Goal: Transaction & Acquisition: Purchase product/service

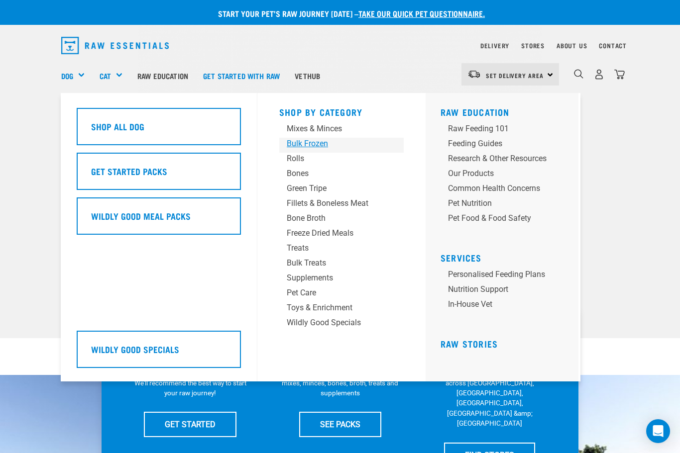
click at [300, 144] on div "Bulk Frozen" at bounding box center [333, 144] width 93 height 12
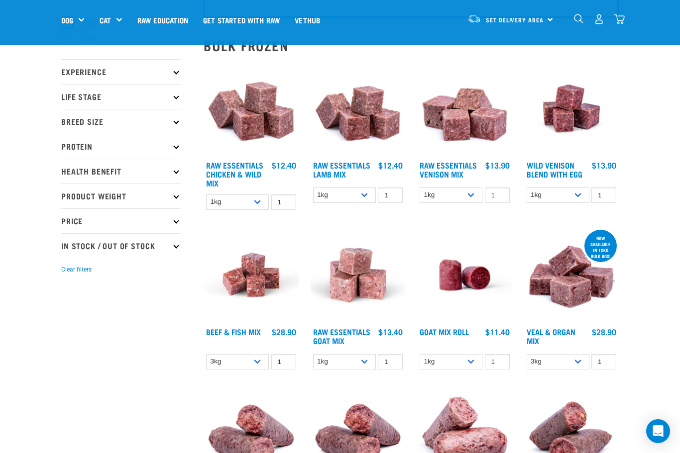
scroll to position [86, 0]
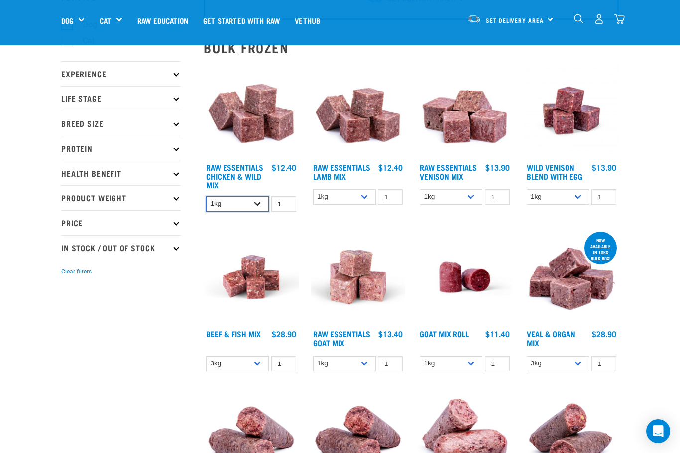
select select "14881"
click at [240, 171] on h4 "Raw Essentials Chicken & Wild Mix" at bounding box center [237, 176] width 63 height 27
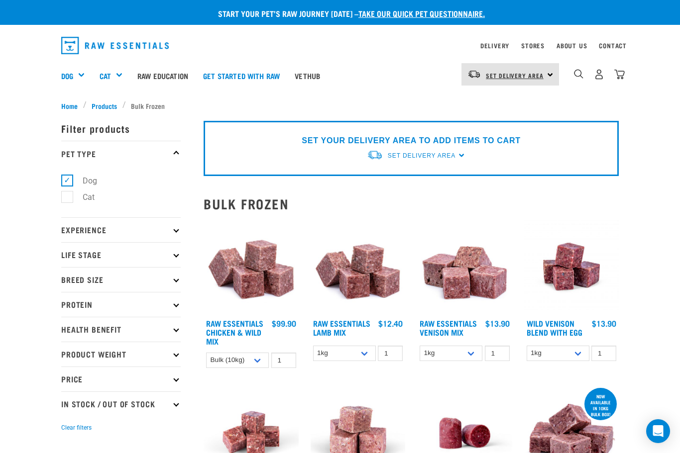
click at [504, 80] on link "Set Delivery Area" at bounding box center [515, 76] width 58 height 16
click at [504, 101] on link "[GEOGRAPHIC_DATA]" at bounding box center [509, 103] width 96 height 22
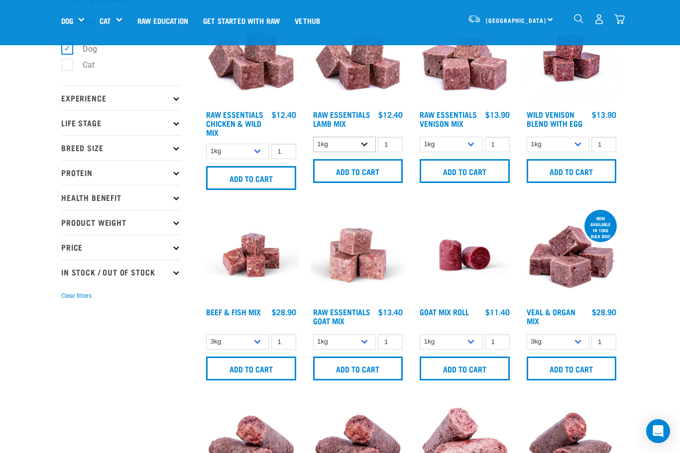
scroll to position [63, 0]
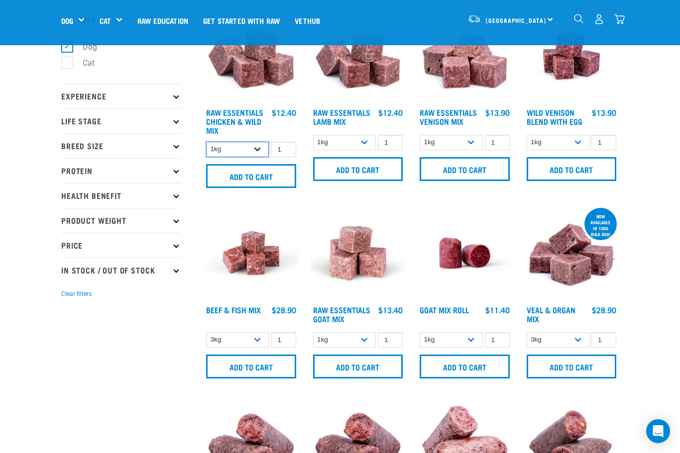
select select "14881"
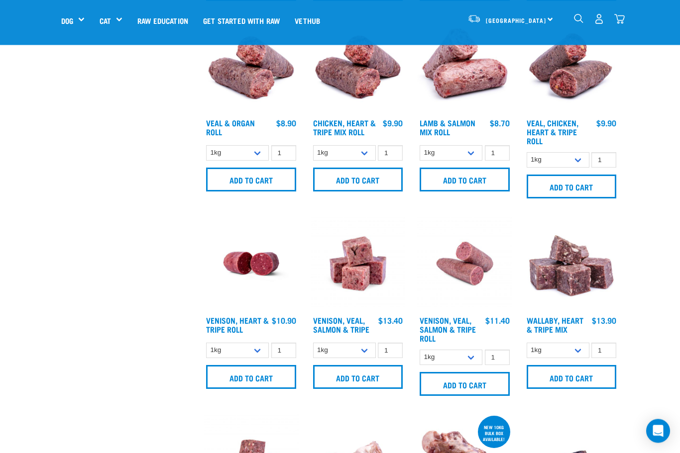
scroll to position [441, 0]
select select "912"
click at [366, 192] on input "Add to cart" at bounding box center [358, 180] width 90 height 24
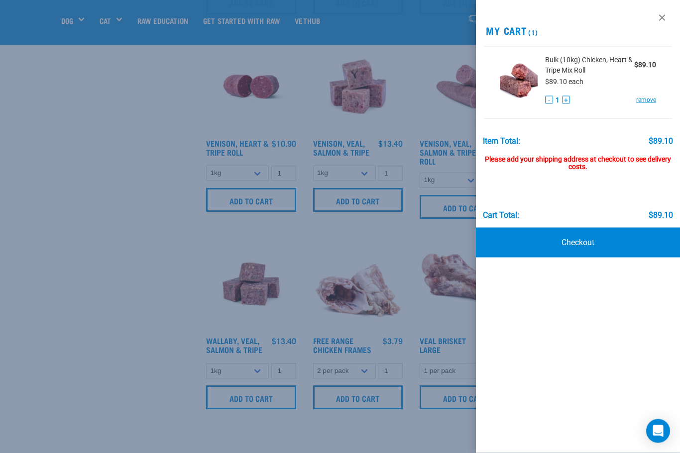
scroll to position [618, 0]
click at [163, 268] on div at bounding box center [340, 226] width 680 height 453
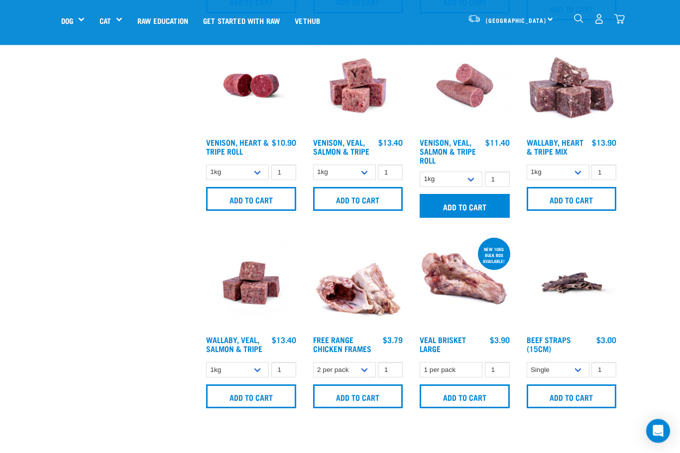
scroll to position [619, 0]
select select "953"
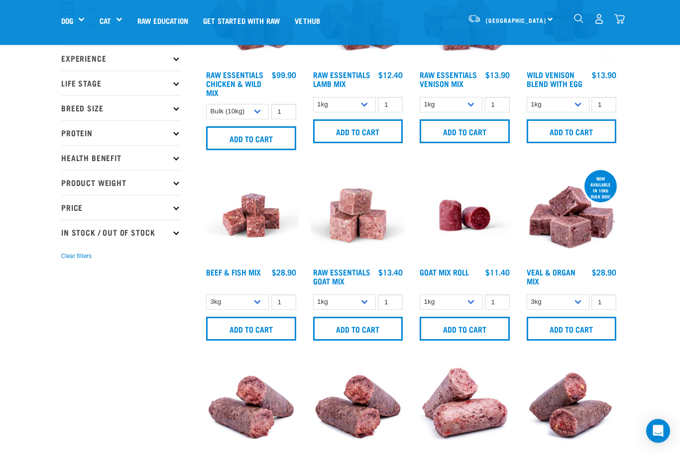
scroll to position [0, 0]
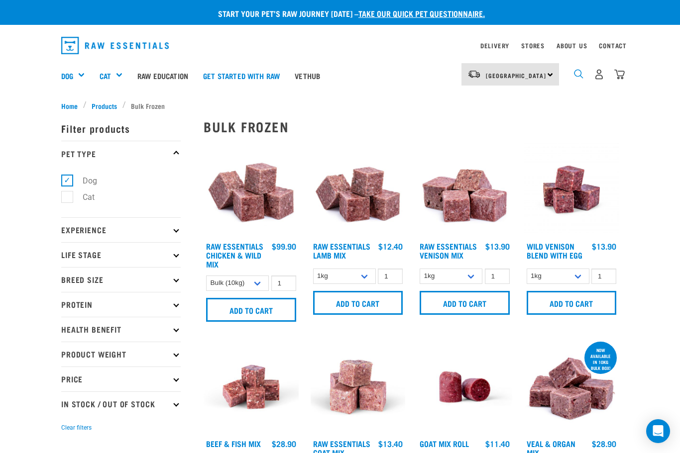
click at [580, 77] on img "dropdown navigation" at bounding box center [578, 73] width 9 height 9
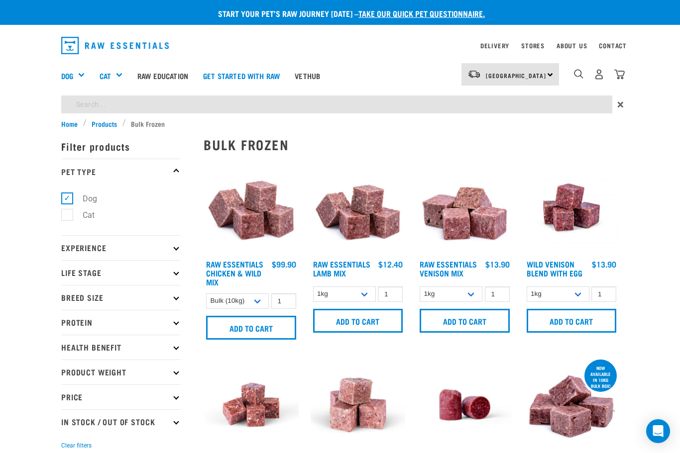
click at [522, 113] on input "search" at bounding box center [336, 105] width 551 height 18
type input "Beef"
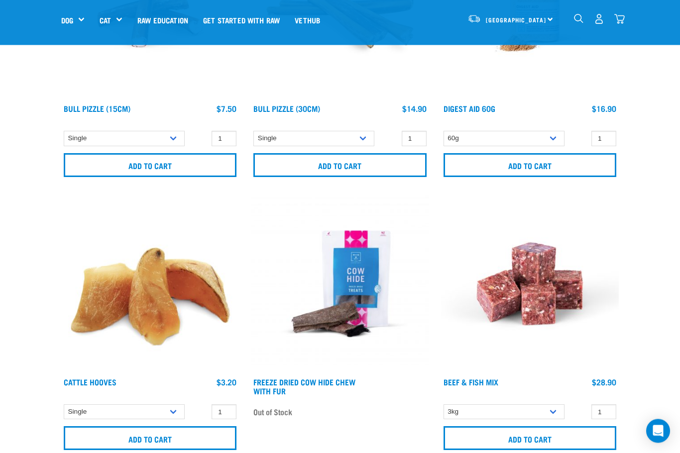
scroll to position [1326, 0]
click at [478, 383] on link "Beef & Fish Mix" at bounding box center [471, 382] width 55 height 4
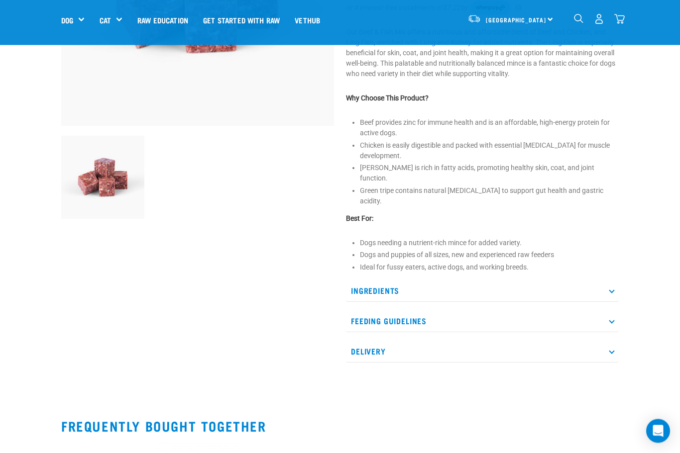
scroll to position [232, 0]
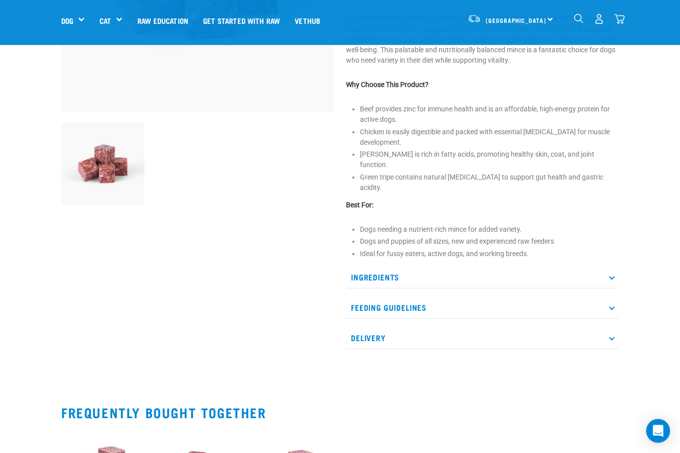
click at [427, 274] on p "Ingredients" at bounding box center [482, 278] width 273 height 22
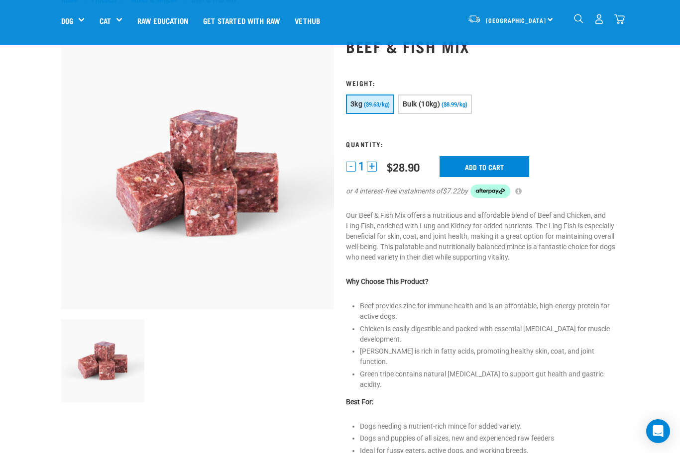
scroll to position [0, 0]
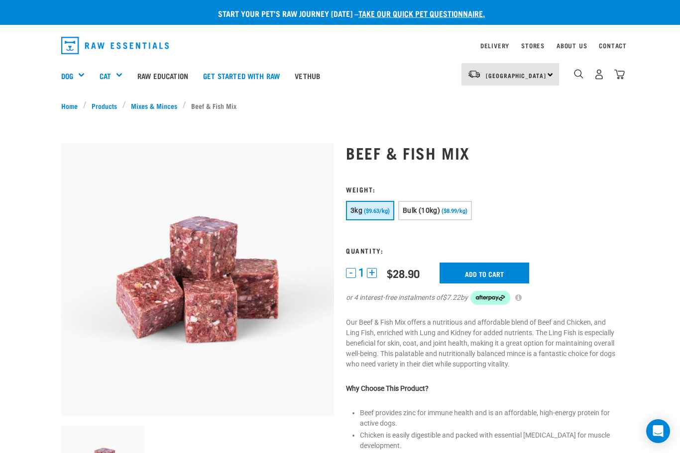
click at [490, 270] on input "Add to cart" at bounding box center [485, 273] width 90 height 21
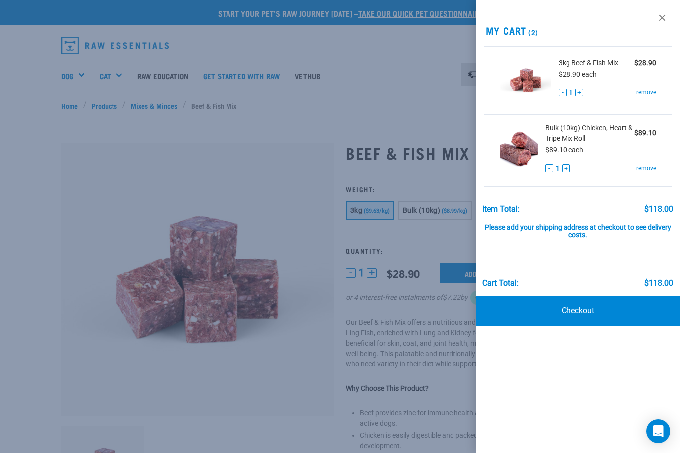
click at [381, 110] on div at bounding box center [340, 226] width 680 height 453
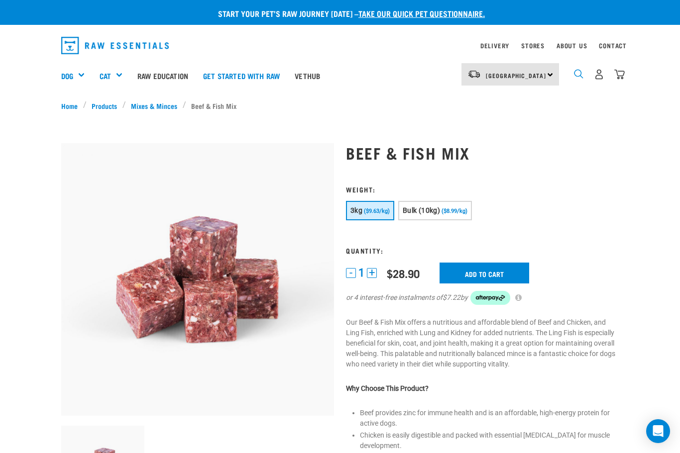
click at [578, 77] on img "dropdown navigation" at bounding box center [578, 73] width 9 height 9
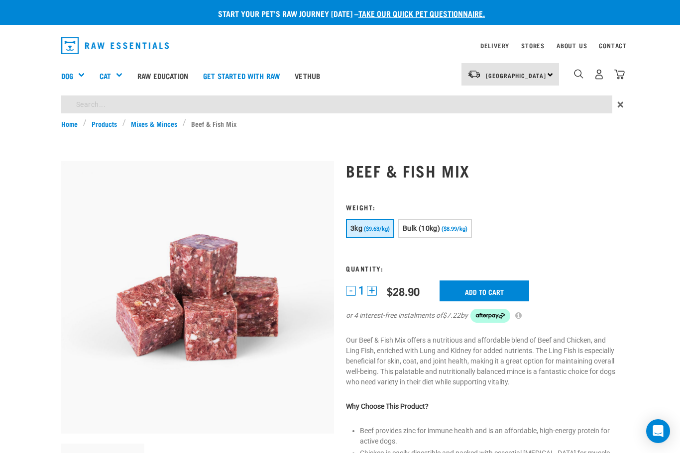
click at [561, 107] on input "search" at bounding box center [336, 105] width 551 height 18
type input "Hare"
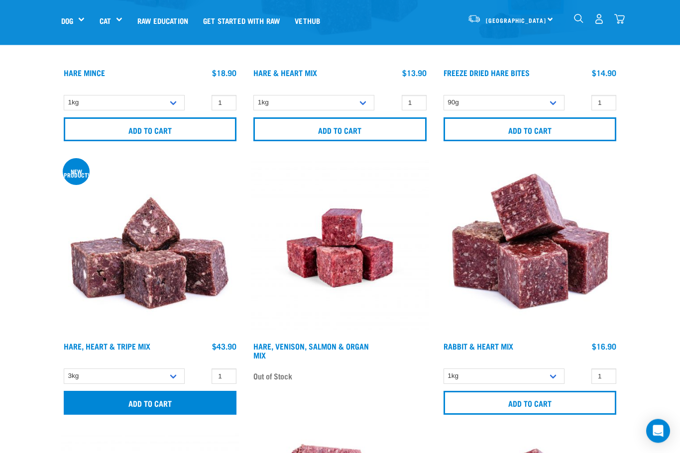
scroll to position [266, 0]
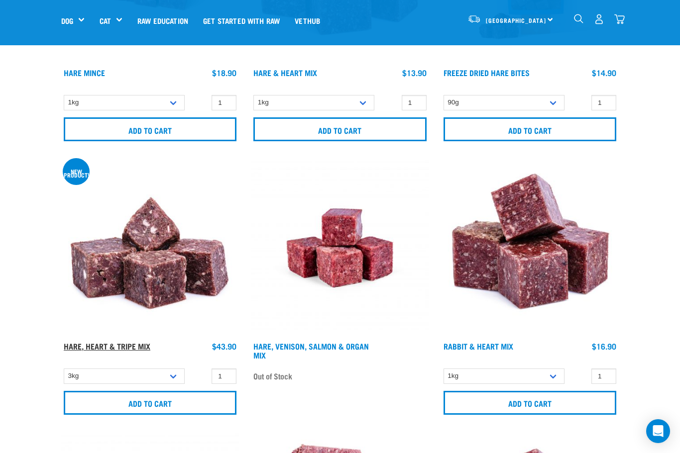
click at [112, 344] on link "Hare, Heart & Tripe Mix" at bounding box center [107, 346] width 87 height 4
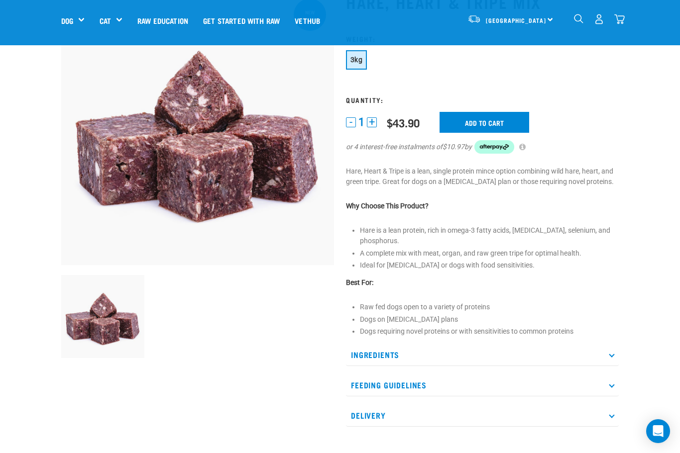
scroll to position [155, 0]
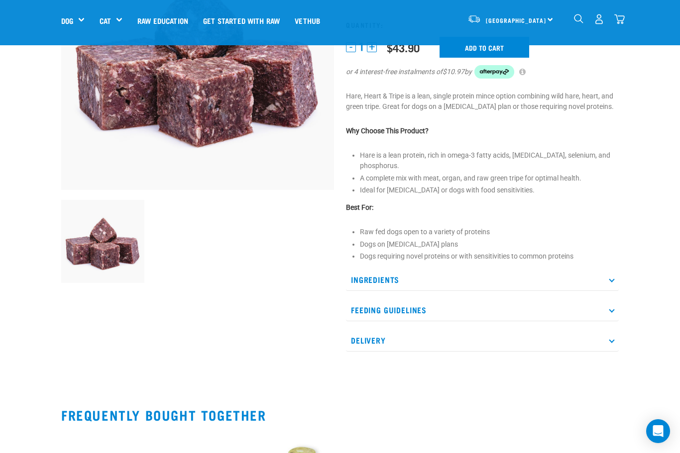
click at [424, 287] on p "Ingredients" at bounding box center [482, 280] width 273 height 22
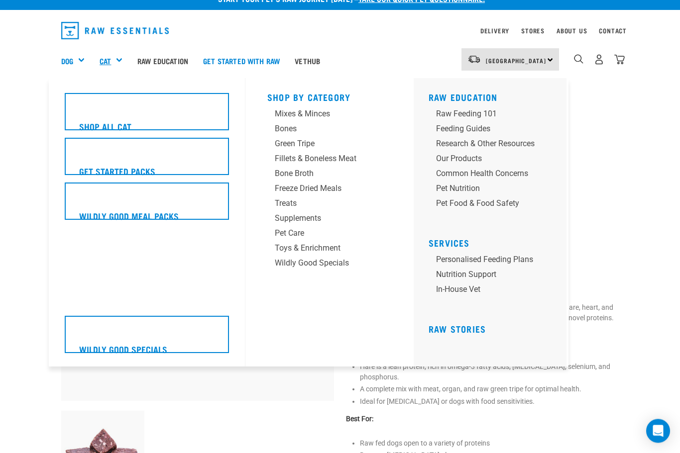
scroll to position [15, 0]
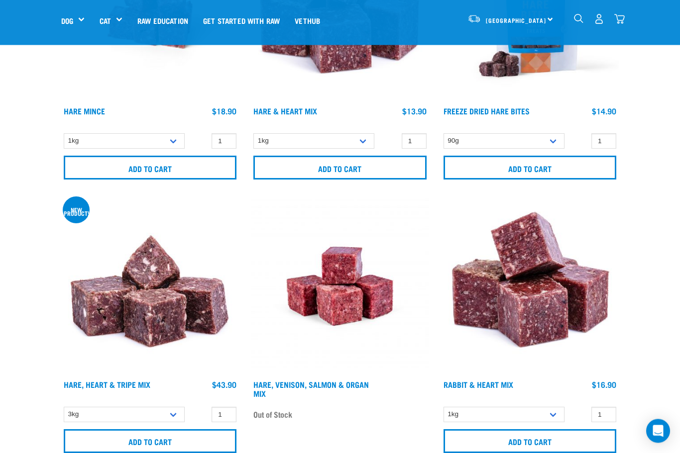
scroll to position [227, 0]
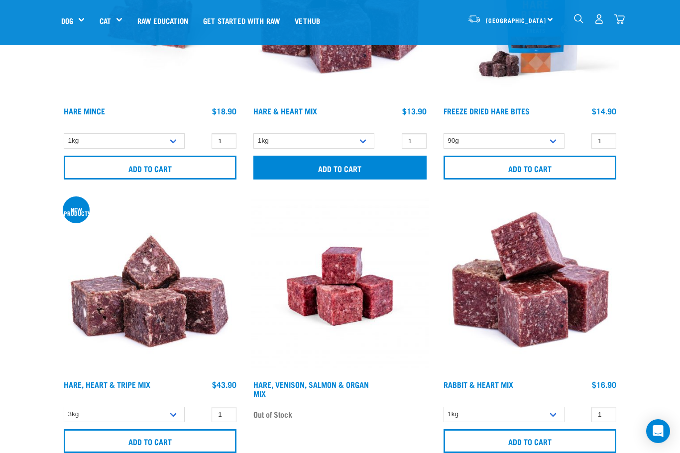
click at [376, 171] on input "Add to cart" at bounding box center [339, 168] width 173 height 24
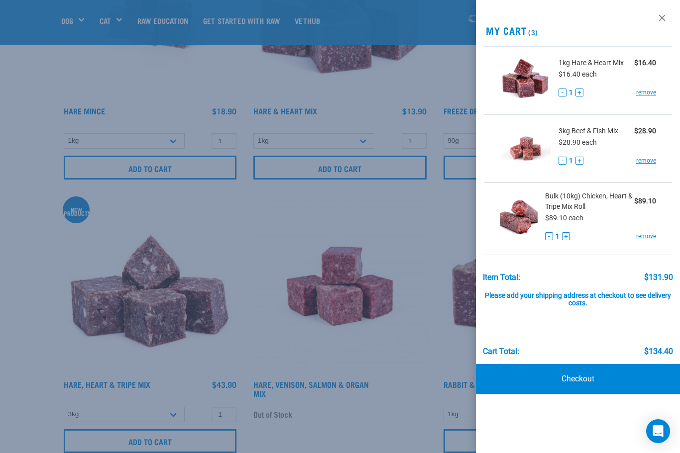
click at [580, 93] on button "+" at bounding box center [579, 93] width 8 height 8
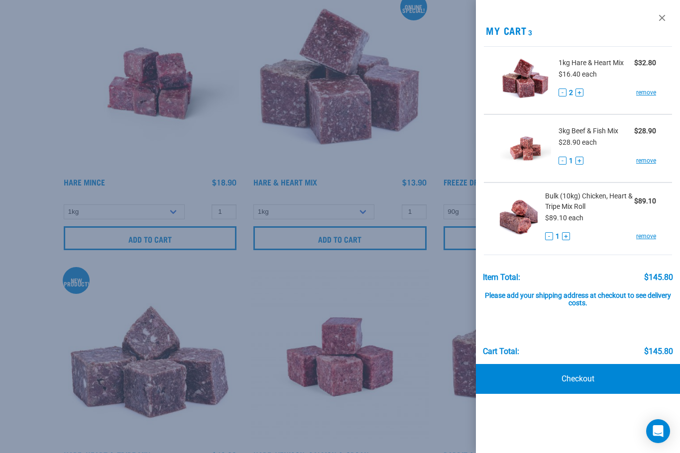
scroll to position [0, 0]
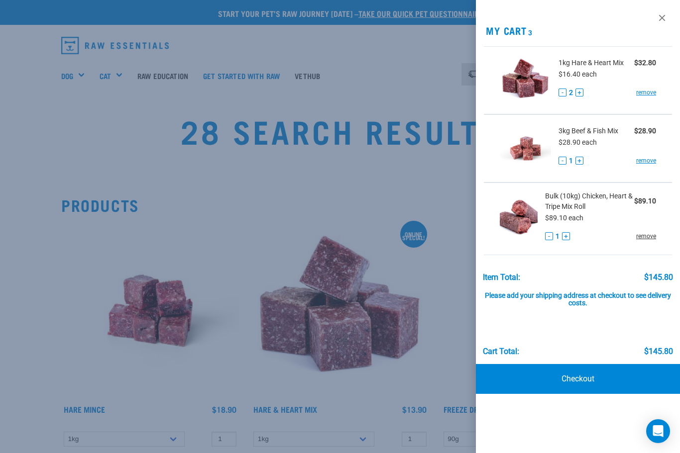
click at [644, 236] on link "remove" at bounding box center [646, 236] width 20 height 9
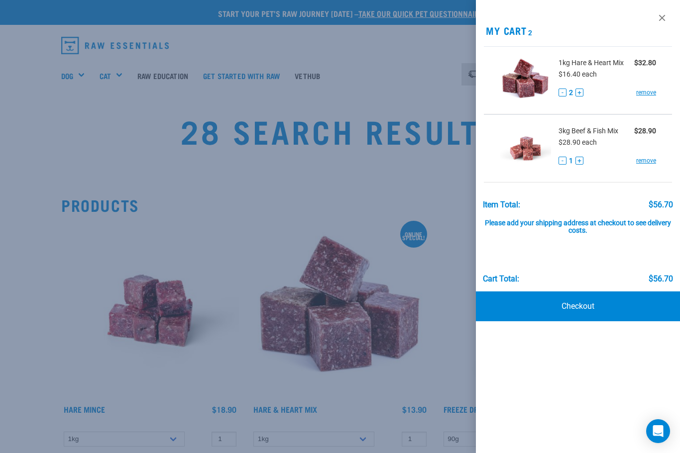
click at [563, 94] on button "-" at bounding box center [563, 93] width 8 height 8
click at [662, 18] on link at bounding box center [662, 18] width 16 height 16
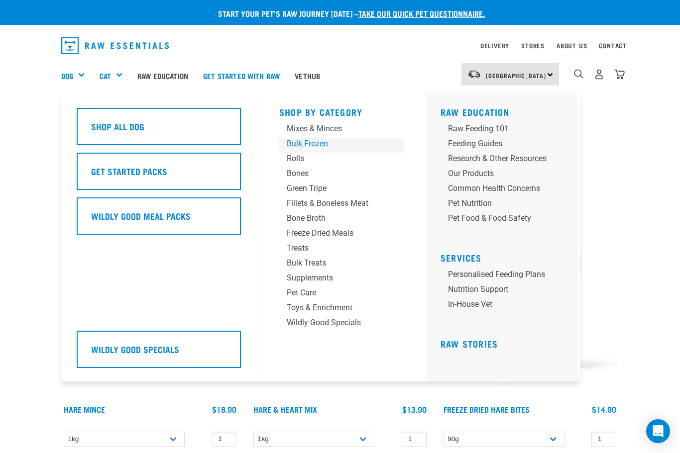
click at [305, 145] on div "Bulk Frozen" at bounding box center [333, 144] width 93 height 12
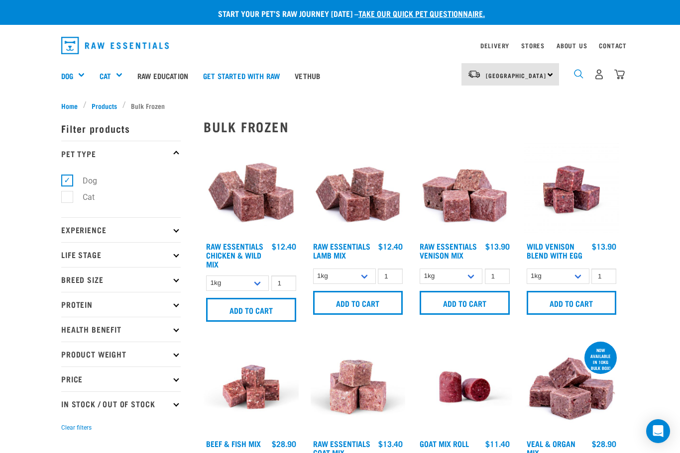
click at [579, 75] on img "dropdown navigation" at bounding box center [578, 73] width 9 height 9
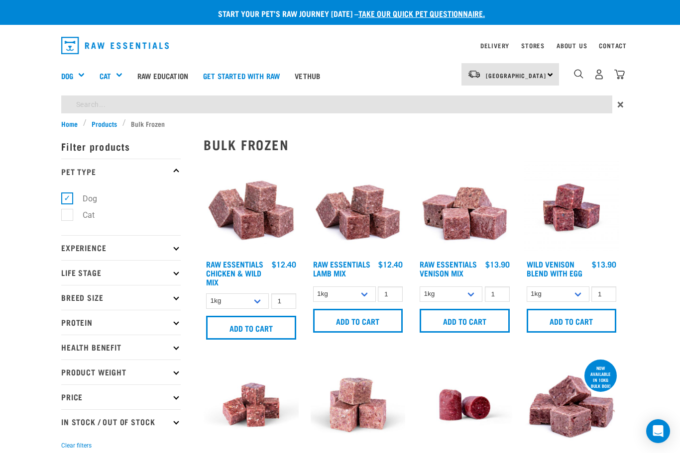
click at [529, 106] on input "search" at bounding box center [336, 105] width 551 height 18
type input "Chicken heart"
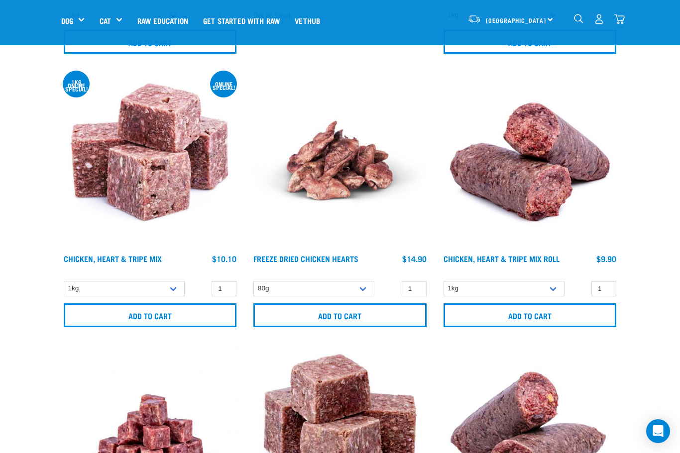
scroll to position [377, 0]
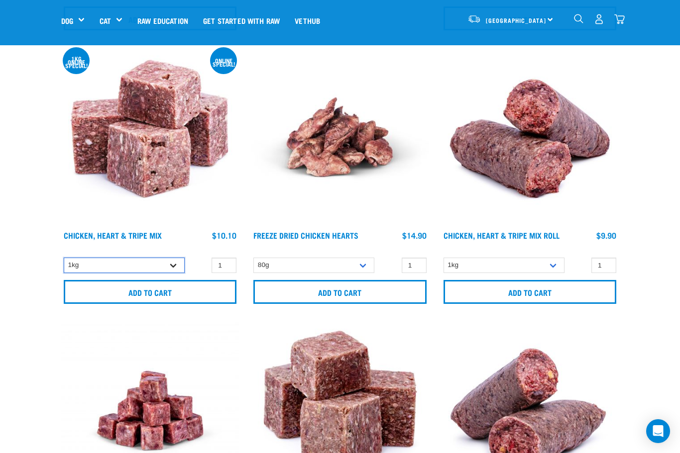
select select "368"
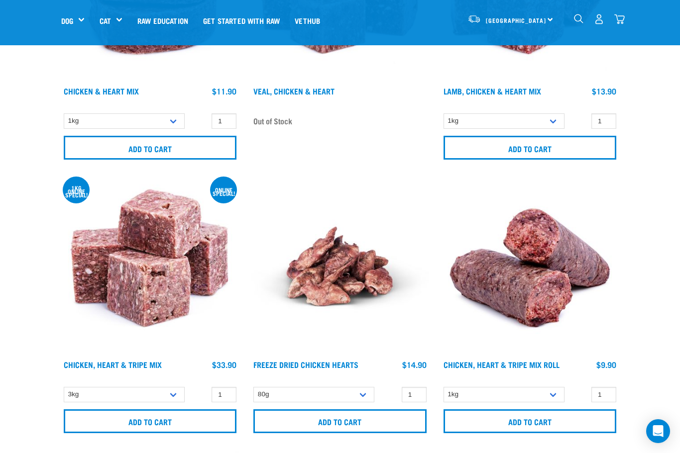
scroll to position [239, 0]
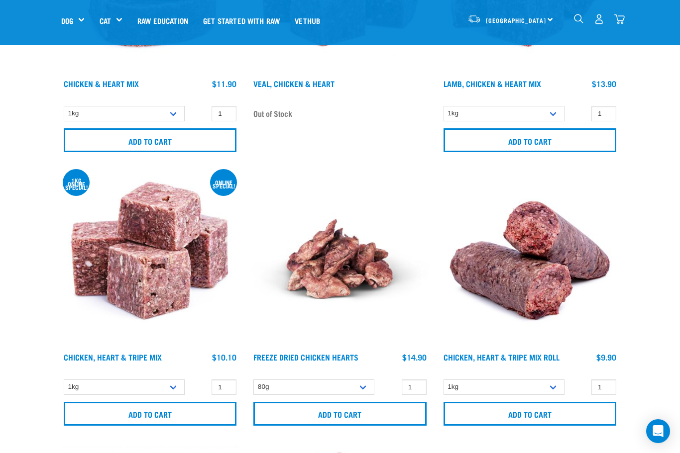
scroll to position [413, 0]
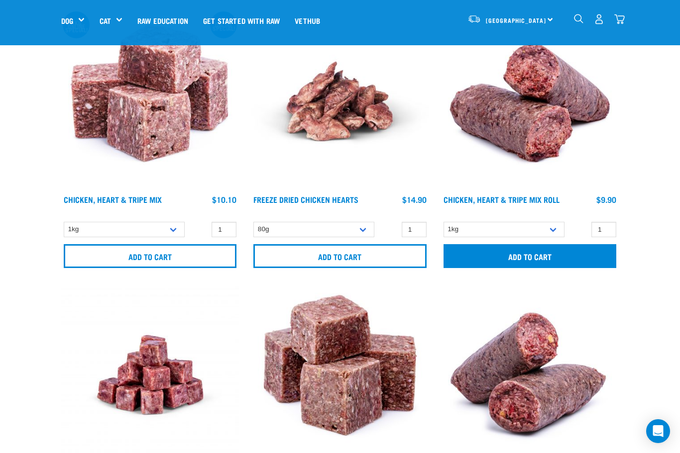
click at [512, 259] on input "Add to cart" at bounding box center [530, 256] width 173 height 24
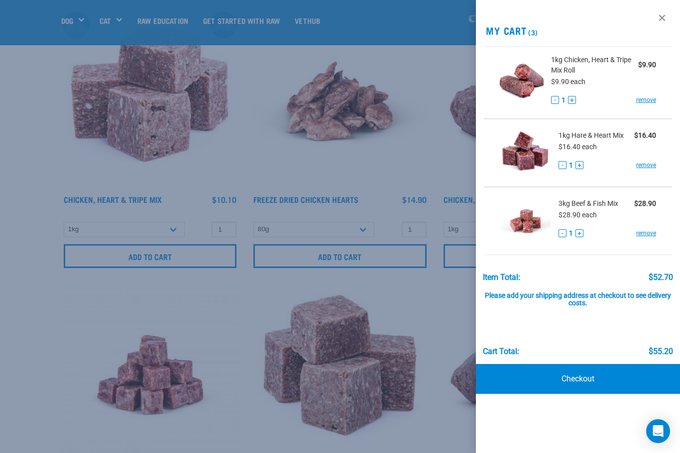
click at [571, 101] on button "+" at bounding box center [572, 100] width 8 height 8
click at [570, 99] on button "+" at bounding box center [571, 100] width 8 height 8
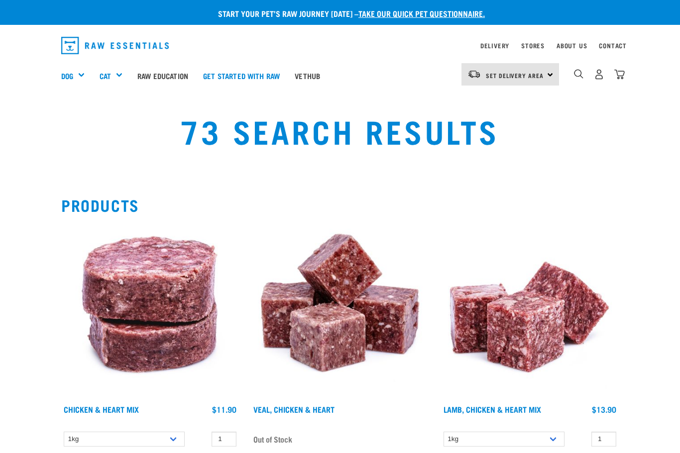
select select "368"
click at [617, 77] on img "dropdown navigation" at bounding box center [619, 74] width 10 height 10
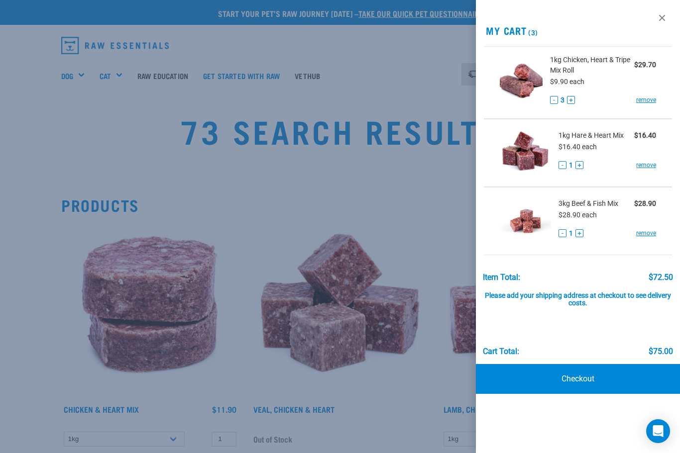
click at [416, 181] on div at bounding box center [340, 226] width 680 height 453
